Goal: Find contact information: Find contact information

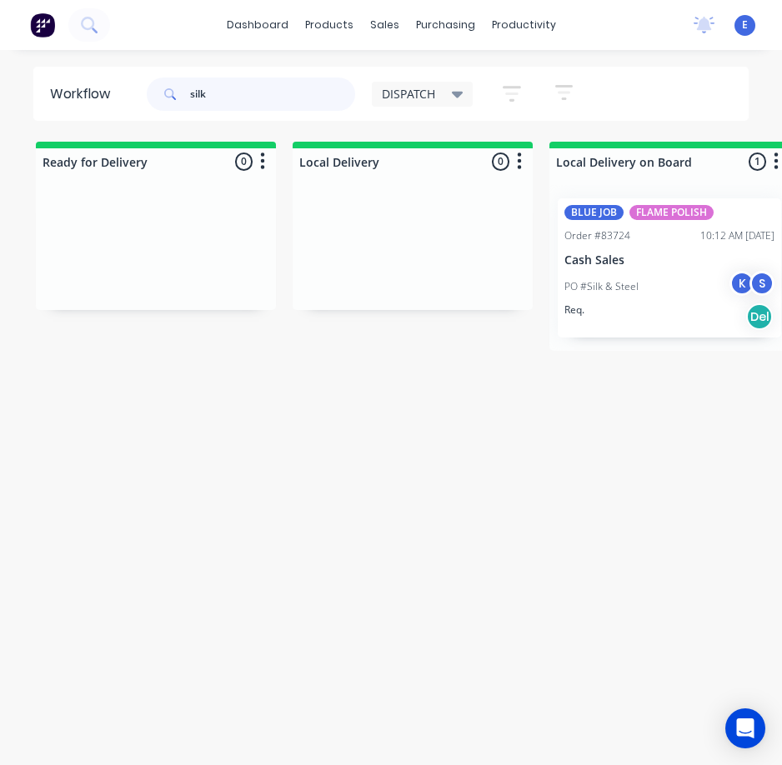
click at [256, 94] on input "silk" at bounding box center [272, 94] width 165 height 33
click at [259, 98] on input "silk" at bounding box center [272, 94] width 165 height 33
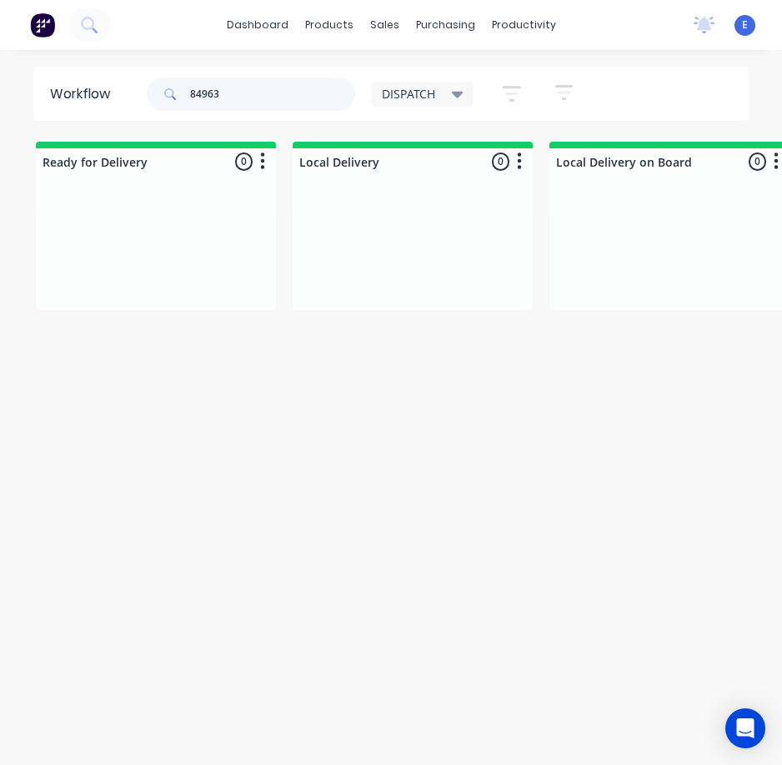
click at [228, 96] on input "84963" at bounding box center [272, 94] width 165 height 33
drag, startPoint x: 226, startPoint y: 98, endPoint x: 221, endPoint y: 111, distance: 13.5
drag, startPoint x: 221, startPoint y: 111, endPoint x: 231, endPoint y: 88, distance: 25.4
click at [231, 88] on input "84963" at bounding box center [272, 94] width 165 height 33
click at [231, 86] on input "84963" at bounding box center [272, 94] width 165 height 33
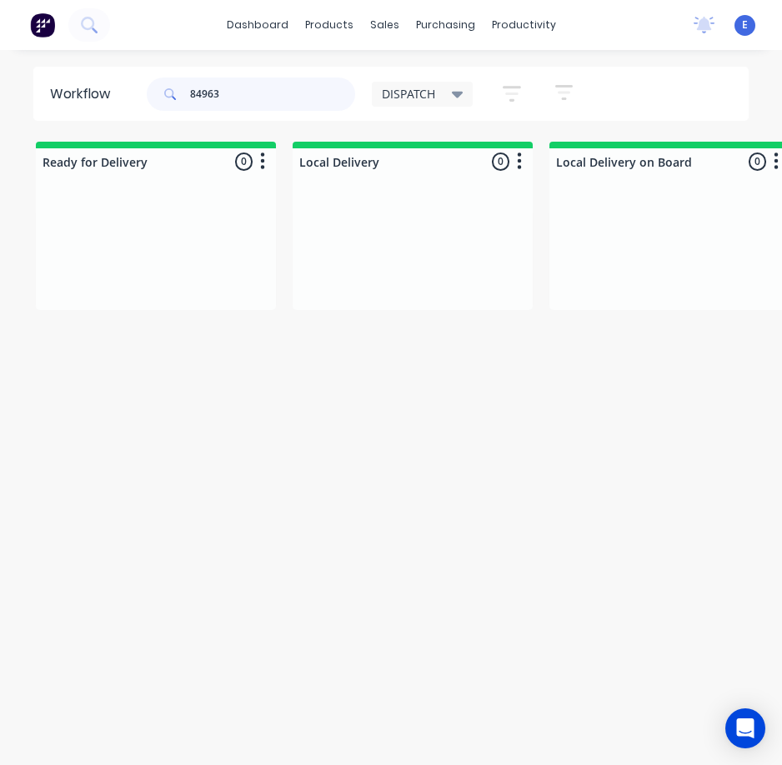
type input "84963"
drag, startPoint x: 235, startPoint y: 92, endPoint x: 155, endPoint y: 83, distance: 80.5
click at [123, 91] on header "Workflow 84963 DISPATCH Save new view None edit DISPATCH (Default) edit CUT SHO…" at bounding box center [391, 94] width 716 height 54
click at [94, 33] on icon at bounding box center [89, 25] width 16 height 16
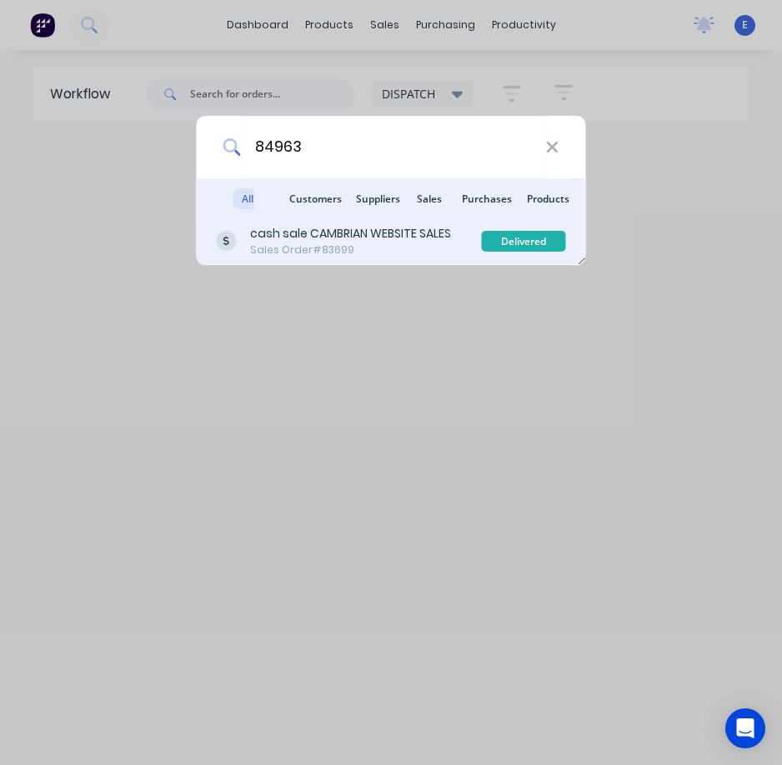
type input "84963"
click at [339, 243] on div "Sales Order #83699" at bounding box center [350, 250] width 201 height 15
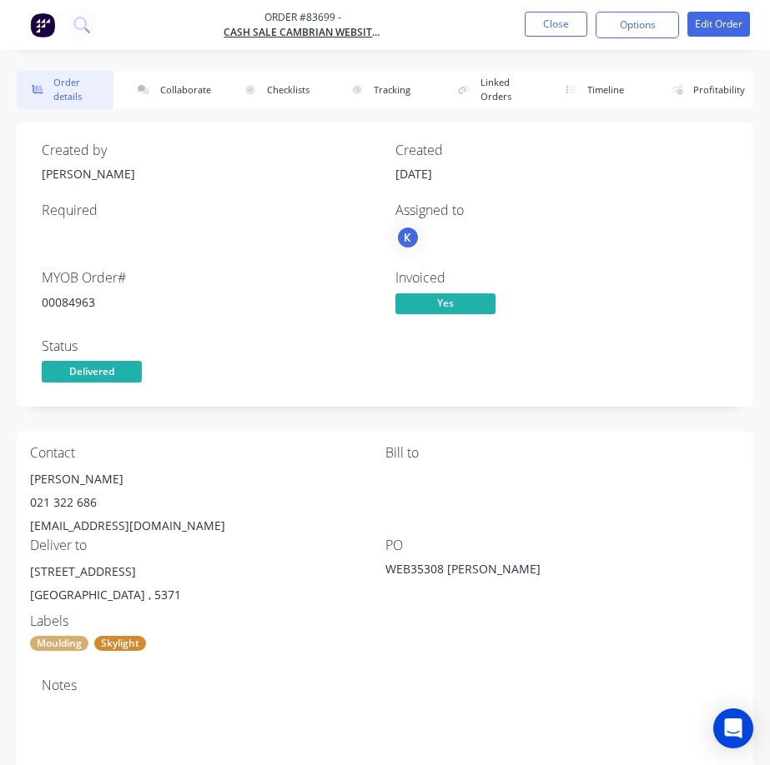
click at [91, 302] on div "00084963" at bounding box center [209, 303] width 334 height 18
click at [78, 301] on div "00084963" at bounding box center [209, 303] width 334 height 18
copy div "00084963"
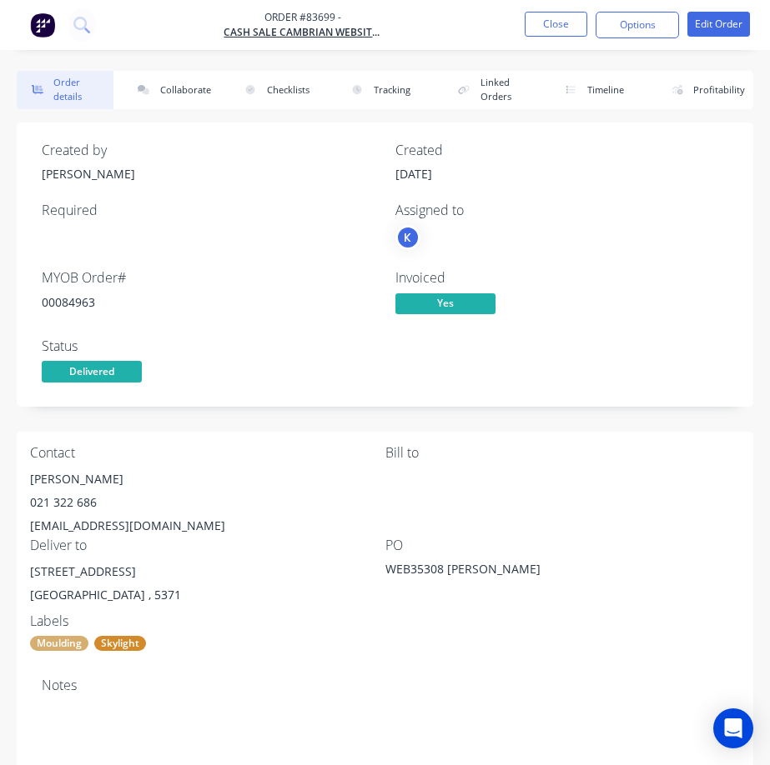
click at [63, 477] on div "[PERSON_NAME]" at bounding box center [207, 479] width 355 height 23
click at [63, 476] on div "[PERSON_NAME]" at bounding box center [207, 479] width 355 height 23
copy div "[PERSON_NAME]"
click at [66, 495] on div "021 322 686" at bounding box center [207, 502] width 355 height 23
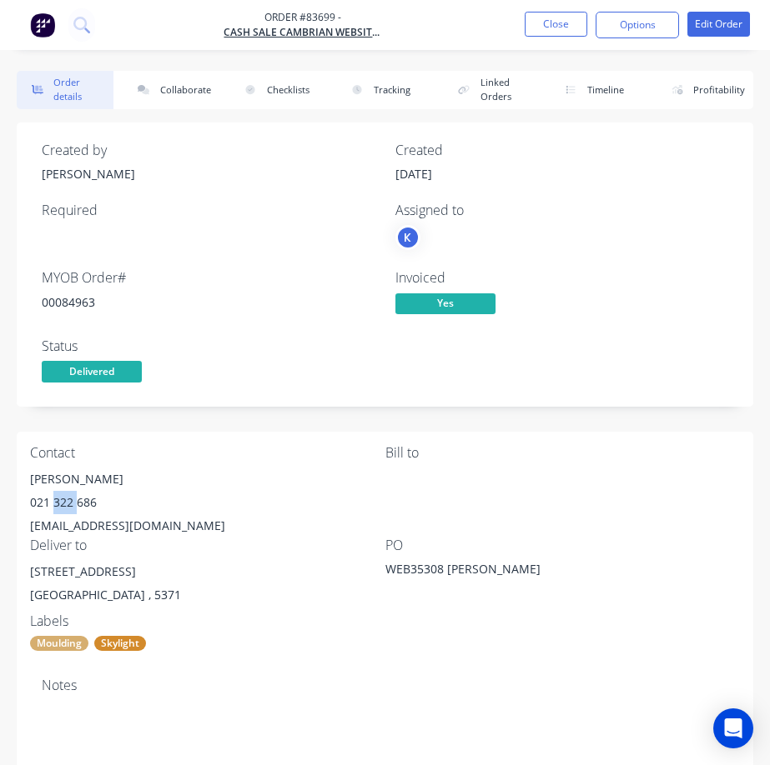
click at [66, 495] on div "021 322 686" at bounding box center [207, 502] width 355 height 23
copy div "021 322 686"
click at [64, 526] on div "[EMAIL_ADDRESS][DOMAIN_NAME]" at bounding box center [207, 525] width 355 height 23
click at [65, 526] on div "[EMAIL_ADDRESS][DOMAIN_NAME]" at bounding box center [207, 525] width 355 height 23
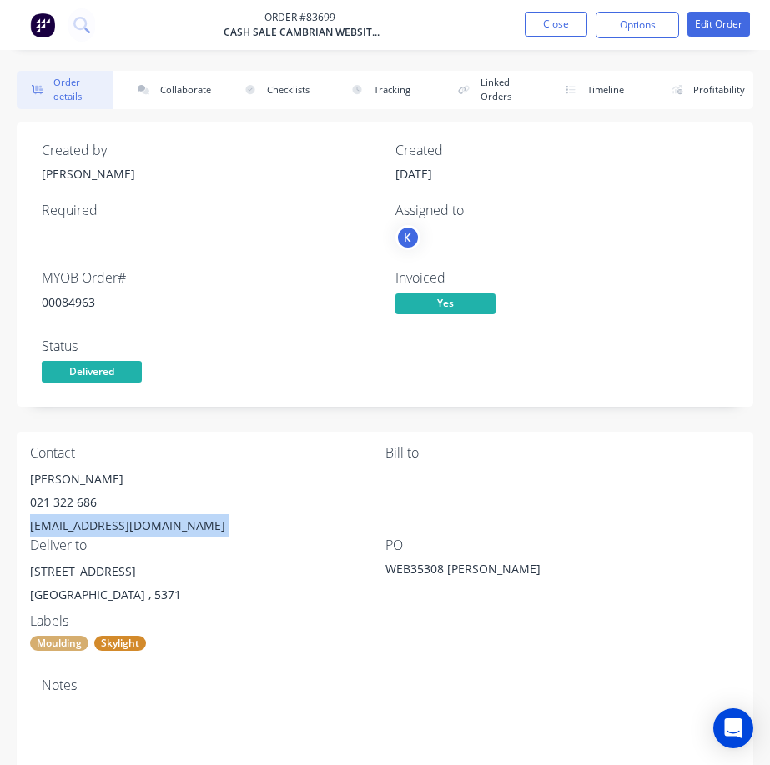
click at [65, 526] on div "[EMAIL_ADDRESS][DOMAIN_NAME]" at bounding box center [207, 525] width 355 height 23
copy div "[EMAIL_ADDRESS][DOMAIN_NAME]"
drag, startPoint x: 170, startPoint y: 571, endPoint x: 31, endPoint y: 563, distance: 139.5
click at [31, 563] on div "[STREET_ADDRESS]" at bounding box center [207, 571] width 355 height 23
copy div "[STREET_ADDRESS]"
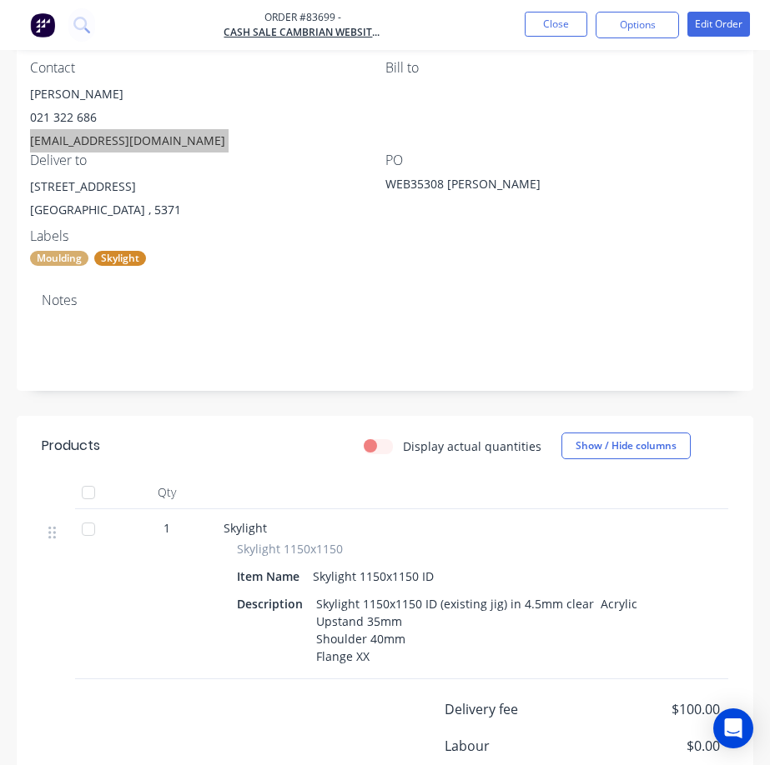
scroll to position [167, 0]
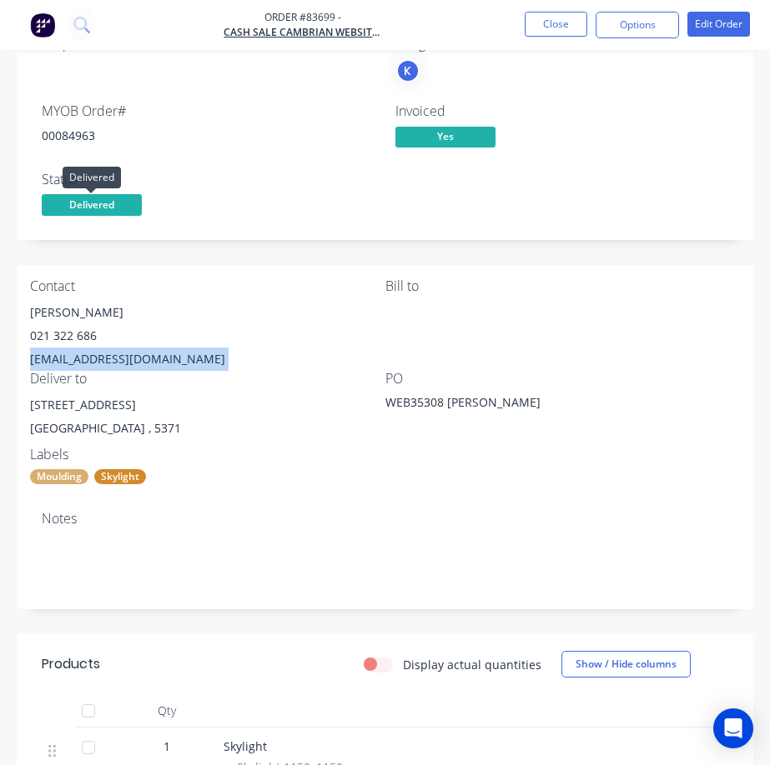
click at [92, 199] on span "Delivered" at bounding box center [92, 204] width 100 height 21
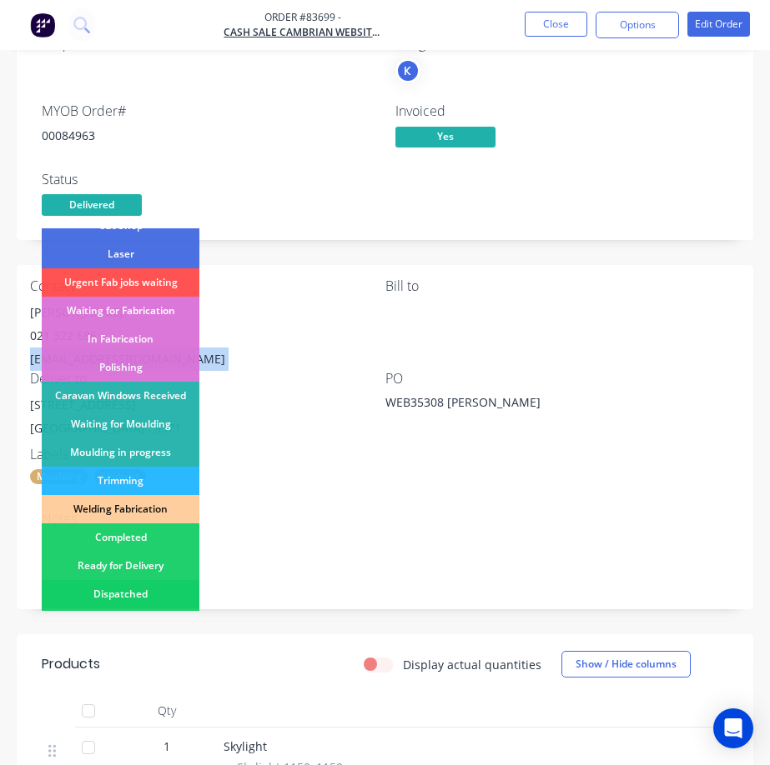
scroll to position [326, 0]
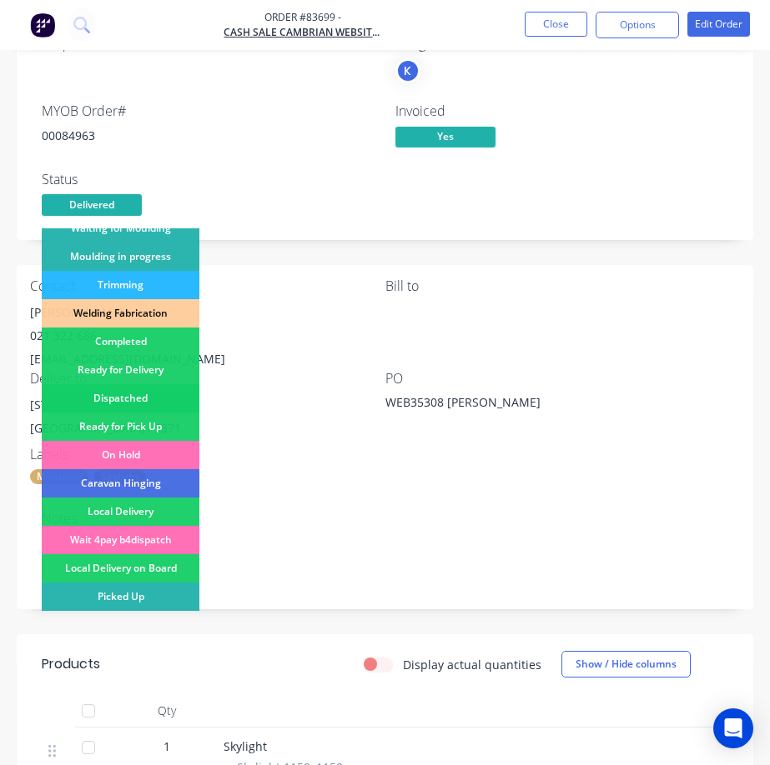
click at [152, 392] on div "Dispatched" at bounding box center [121, 398] width 158 height 28
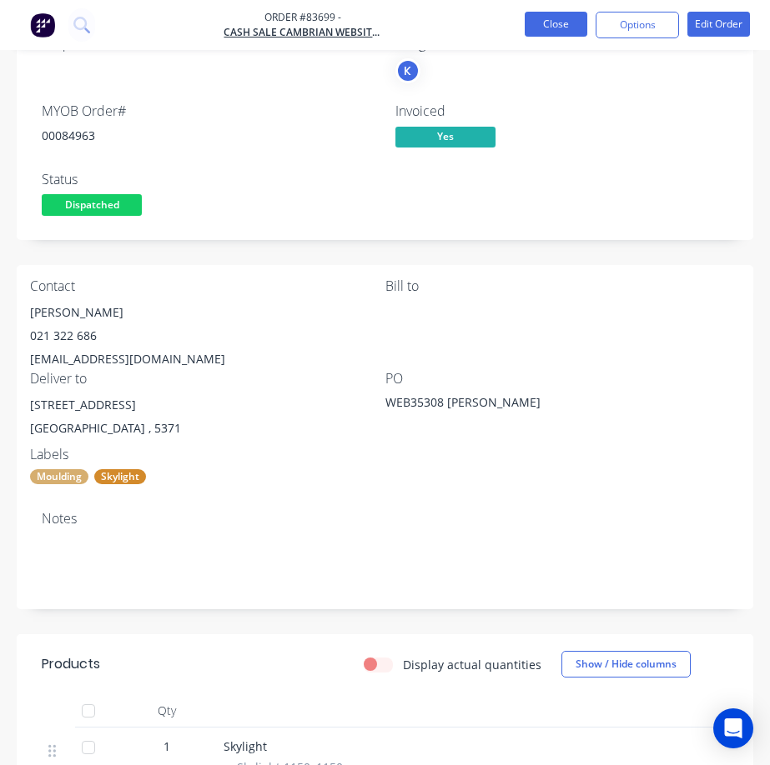
click at [541, 28] on button "Close" at bounding box center [556, 24] width 63 height 25
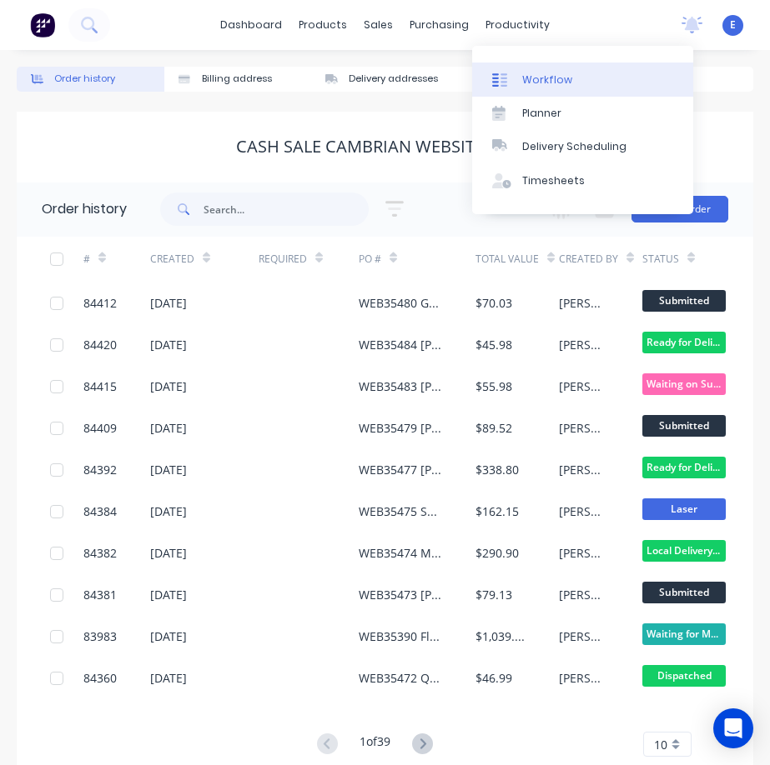
click at [529, 78] on div "Workflow" at bounding box center [547, 80] width 50 height 15
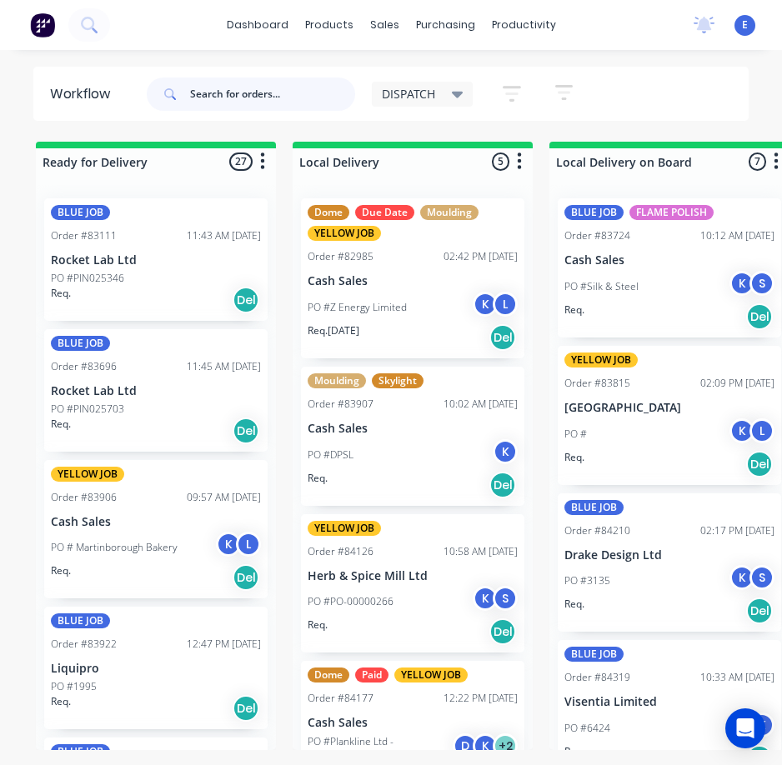
click at [219, 84] on input "text" at bounding box center [272, 94] width 165 height 33
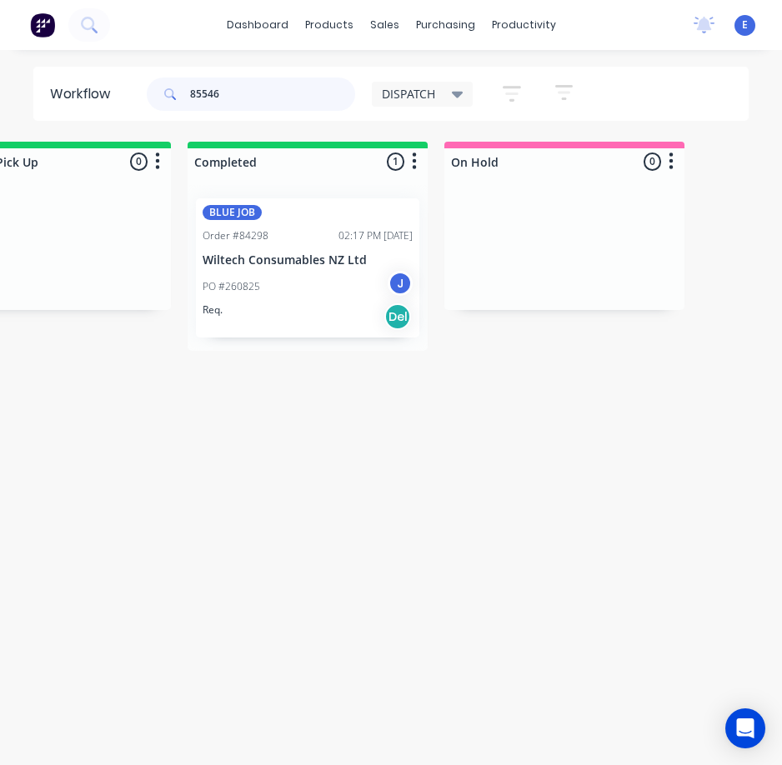
scroll to position [0, 2166]
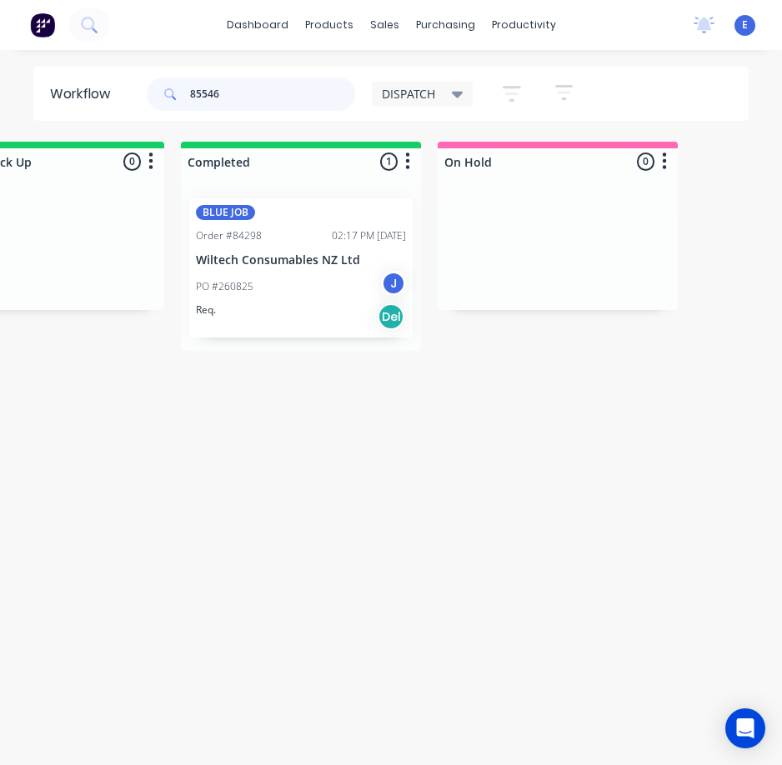
type input "85546"
click at [294, 302] on div "BLUE JOB Order #84298 02:17 PM [DATE] Wiltech Consumables NZ Ltd PO #260825 J R…" at bounding box center [300, 267] width 223 height 139
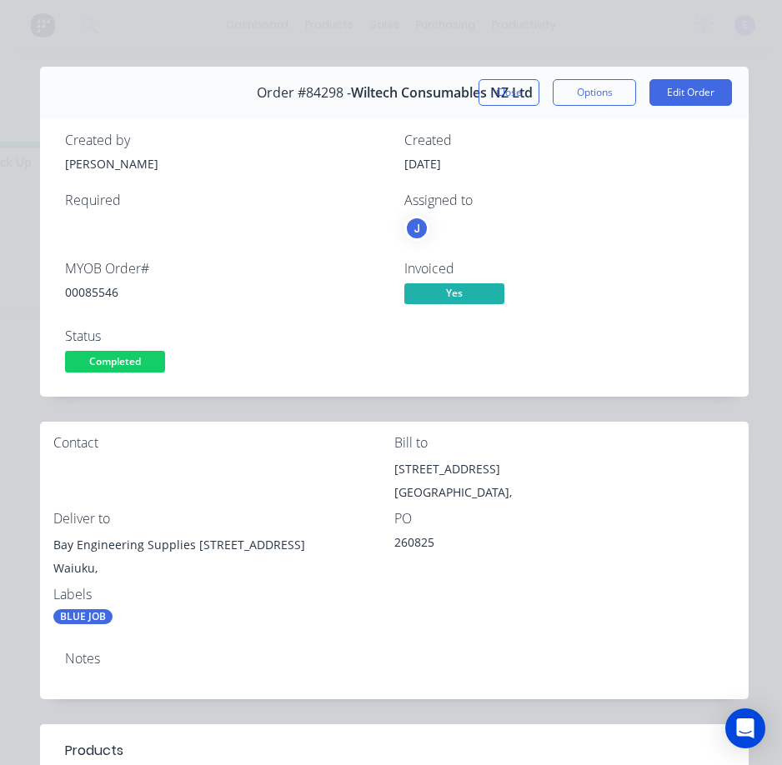
click at [101, 285] on div "00085546" at bounding box center [224, 293] width 319 height 18
drag, startPoint x: 101, startPoint y: 285, endPoint x: 110, endPoint y: 289, distance: 10.1
copy div "00085546"
drag, startPoint x: 190, startPoint y: 545, endPoint x: 41, endPoint y: 553, distance: 149.5
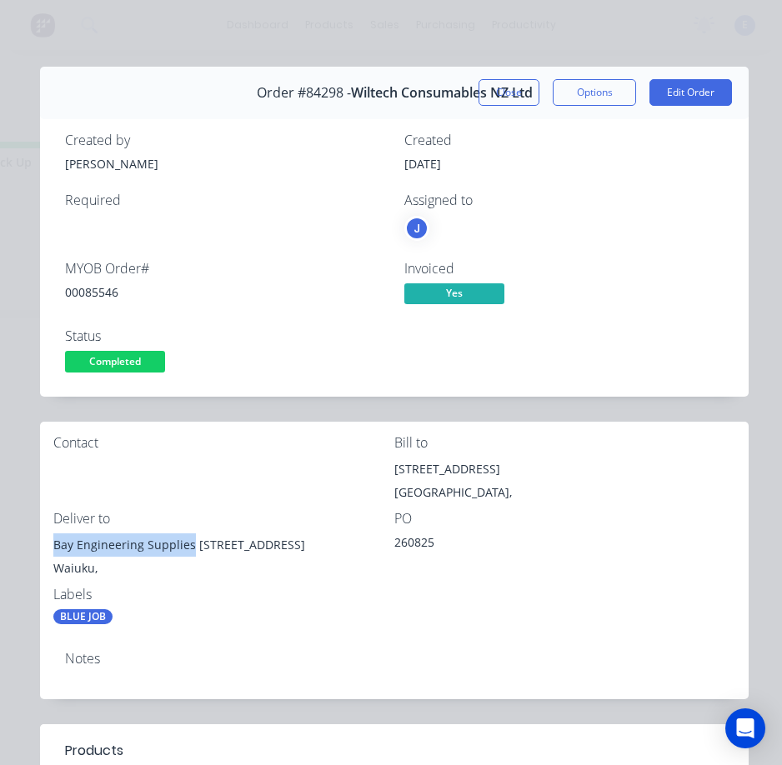
click at [41, 553] on div "Contact Bill to [STREET_ADDRESS], Deliver to Bay Engineering Supplies [STREET_A…" at bounding box center [394, 530] width 709 height 217
copy div "Bay Engineering Supplies"
drag, startPoint x: 193, startPoint y: 548, endPoint x: 330, endPoint y: 554, distance: 136.9
click at [330, 554] on div "Bay Engineering Supplies [STREET_ADDRESS]" at bounding box center [223, 545] width 341 height 23
copy div "[STREET_ADDRESS]"
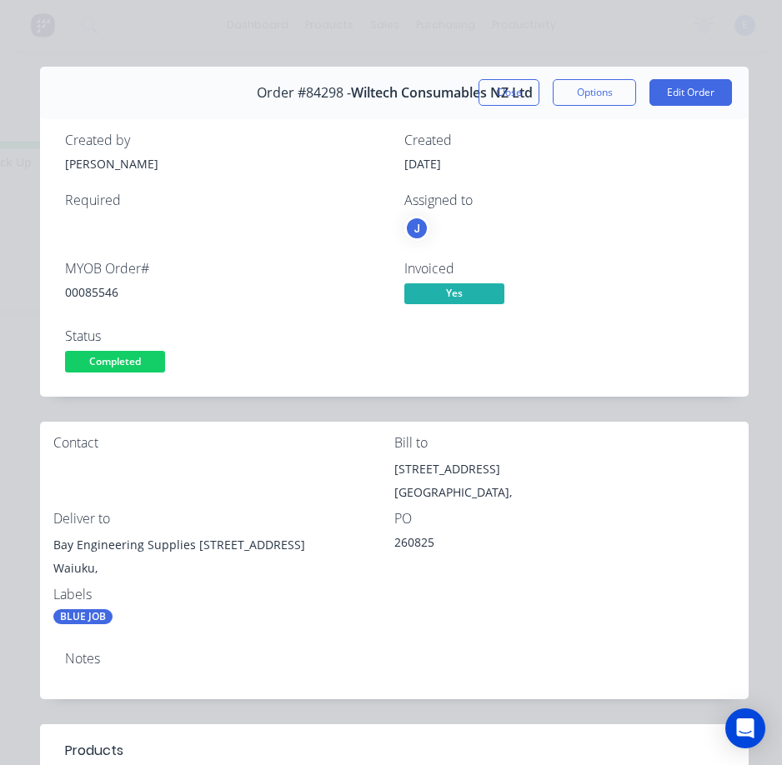
click at [198, 469] on div "Contact" at bounding box center [223, 473] width 341 height 76
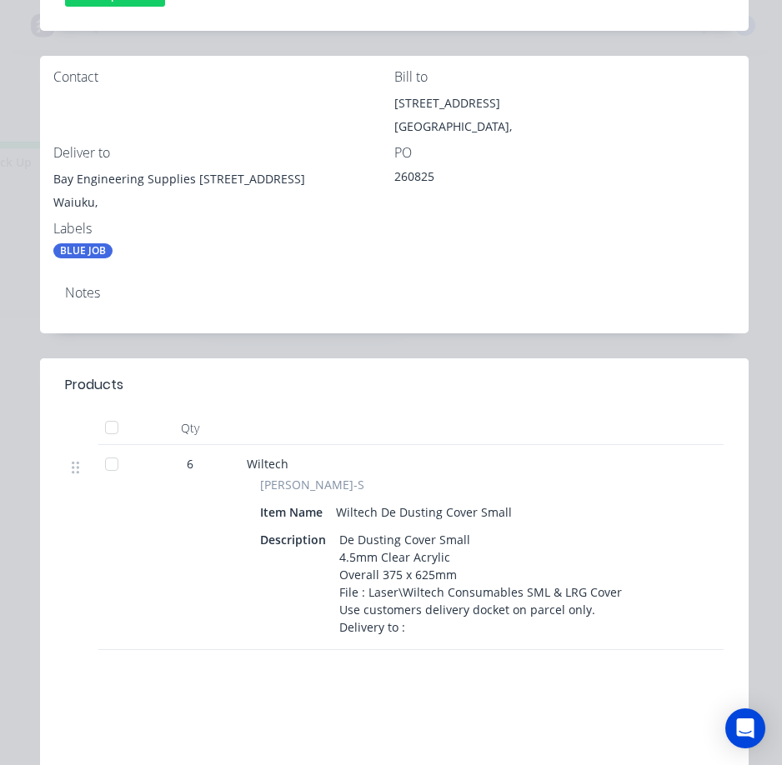
scroll to position [68, 0]
